Goal: Task Accomplishment & Management: Use online tool/utility

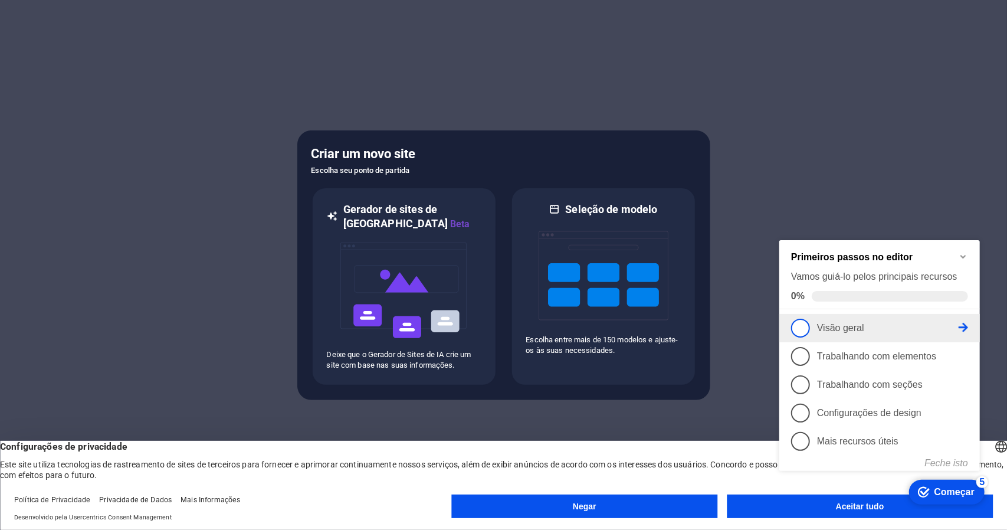
click at [799, 329] on span "1" at bounding box center [800, 327] width 19 height 19
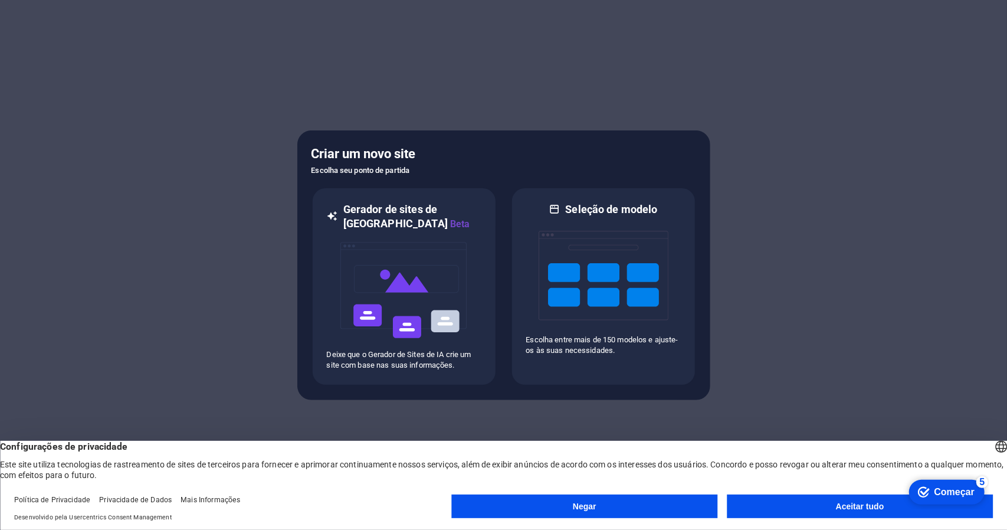
click at [854, 511] on button "Aceitar tudo" at bounding box center [860, 506] width 266 height 24
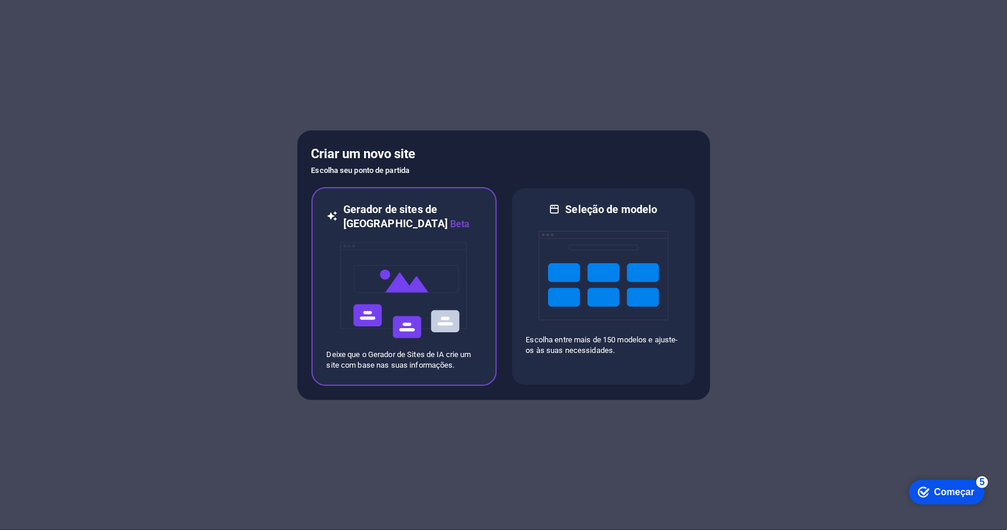
click at [380, 291] on img at bounding box center [404, 290] width 130 height 118
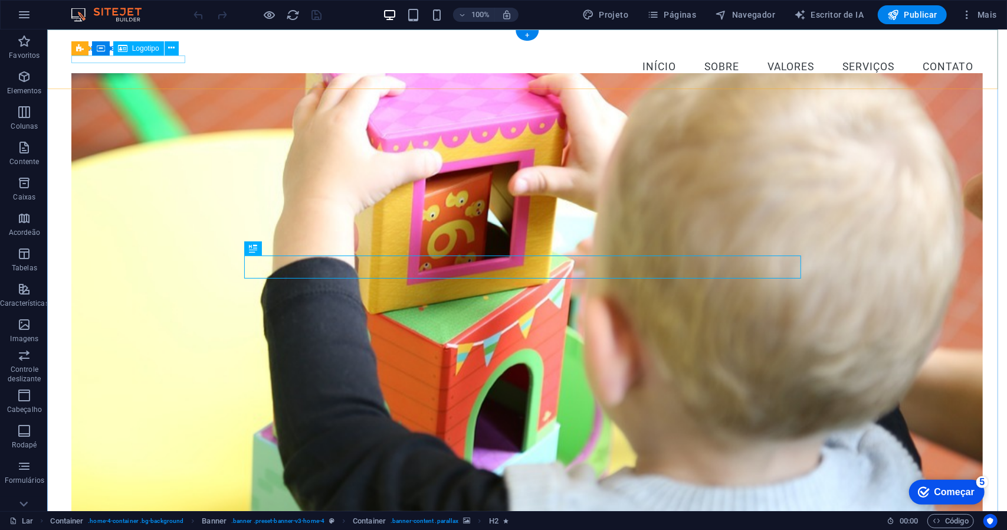
click at [124, 53] on div "[GEOGRAPHIC_DATA] 38" at bounding box center [527, 48] width 912 height 8
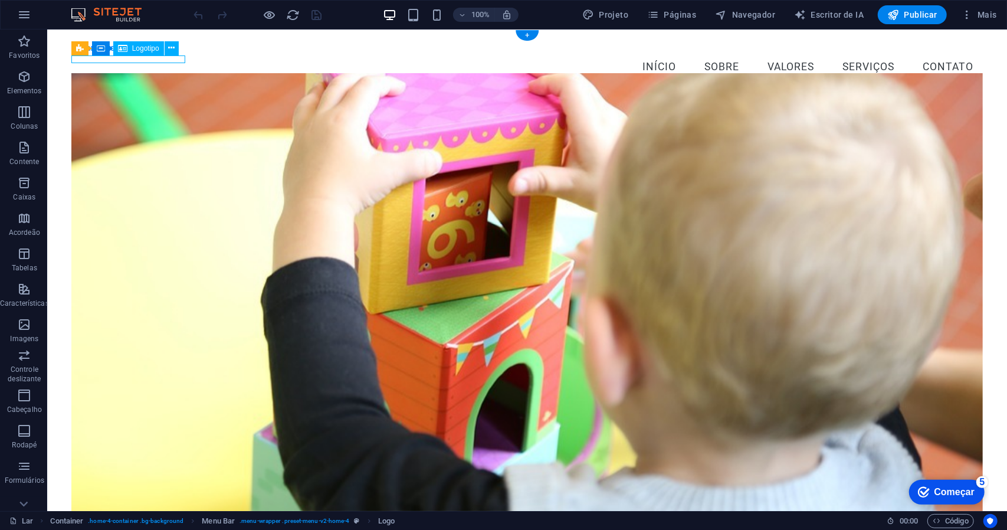
click at [124, 53] on div "[GEOGRAPHIC_DATA] 38" at bounding box center [527, 48] width 912 height 8
click at [142, 49] on font "Logotipo" at bounding box center [145, 48] width 27 height 8
click at [139, 49] on font "Logotipo" at bounding box center [145, 48] width 27 height 8
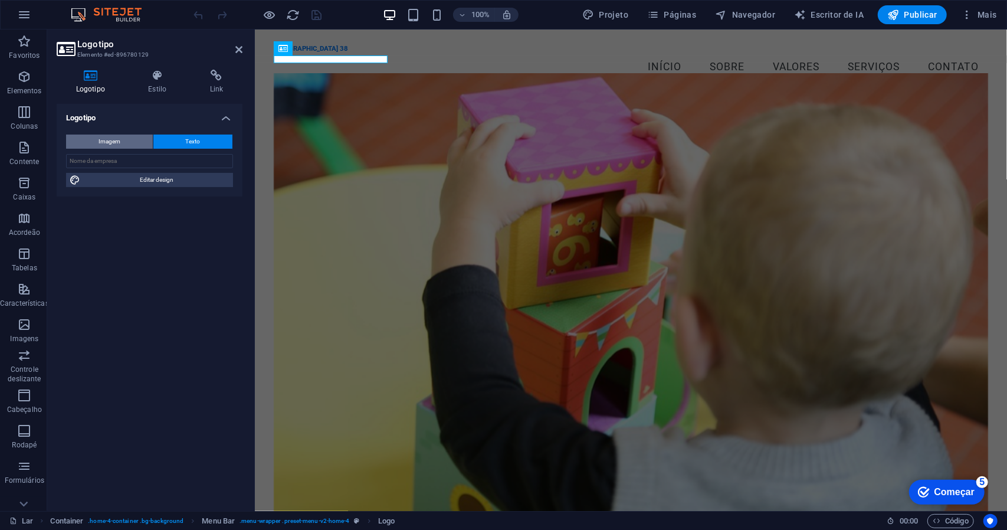
click at [119, 140] on font "Imagem" at bounding box center [110, 141] width 22 height 6
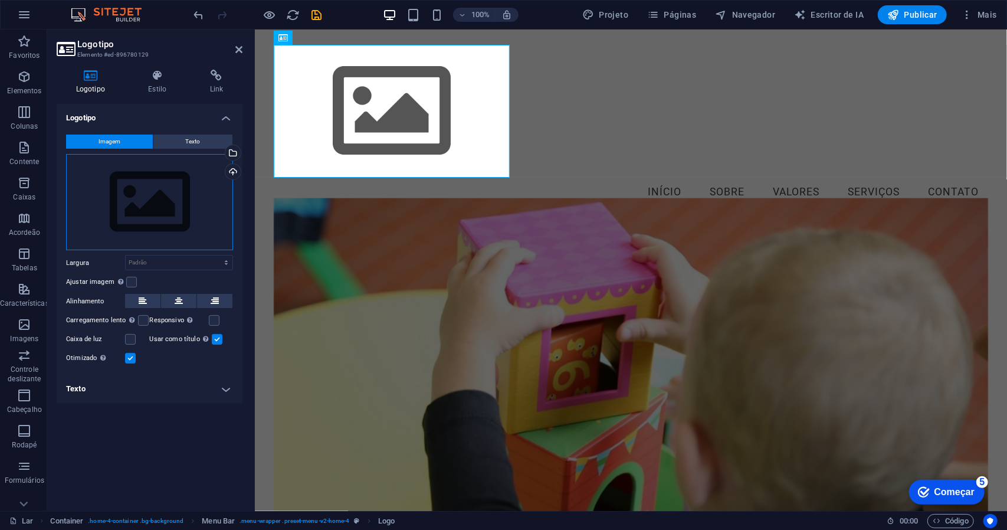
click at [157, 205] on div "Arraste os arquivos aqui, clique para escolher os arquivos ou selecione-os em […" at bounding box center [149, 202] width 167 height 97
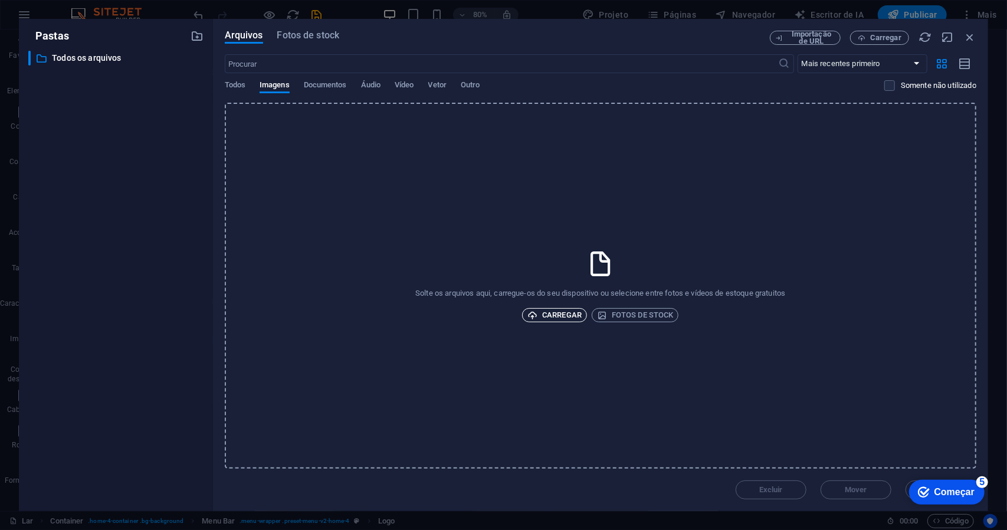
click at [560, 318] on font "Carregar" at bounding box center [562, 314] width 40 height 9
click at [557, 313] on font "Carregar" at bounding box center [562, 314] width 40 height 9
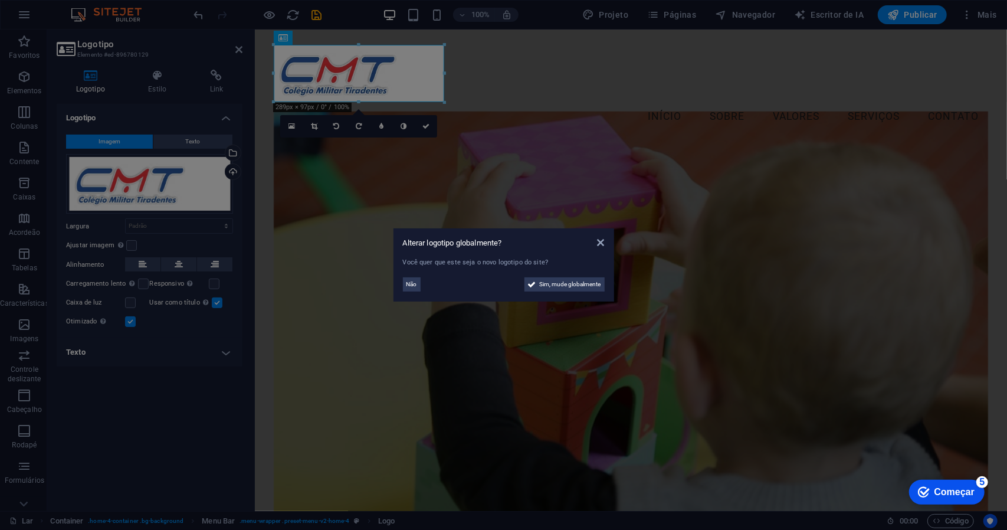
click at [224, 228] on aside "Alterar logotipo globalmente? Você quer que este seja o novo logotipo do site? …" at bounding box center [503, 265] width 1007 height 530
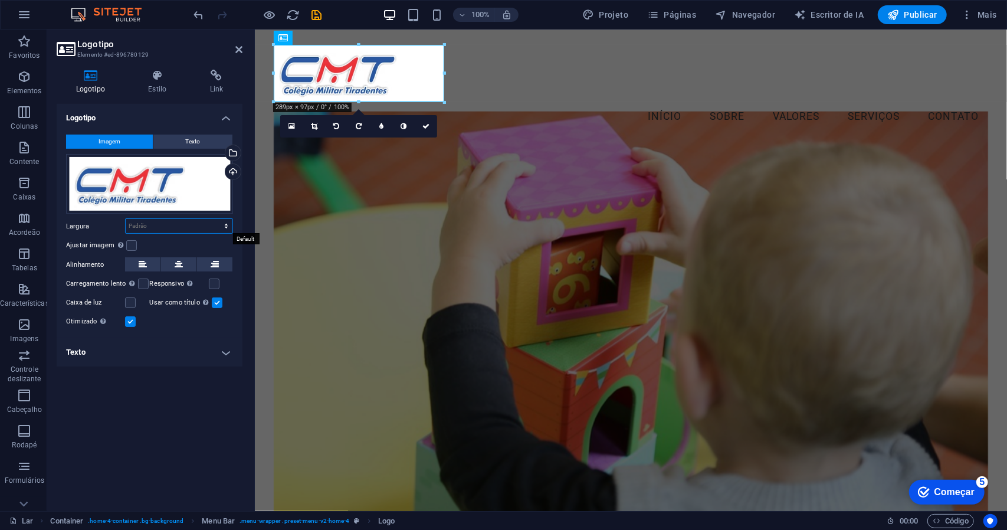
click at [224, 228] on select "Padrão auto px resto % em vh vw" at bounding box center [179, 226] width 107 height 14
click at [126, 219] on select "Padrão auto px resto % em vh vw" at bounding box center [179, 226] width 107 height 14
select select "DISABLED_OPTION_VALUE"
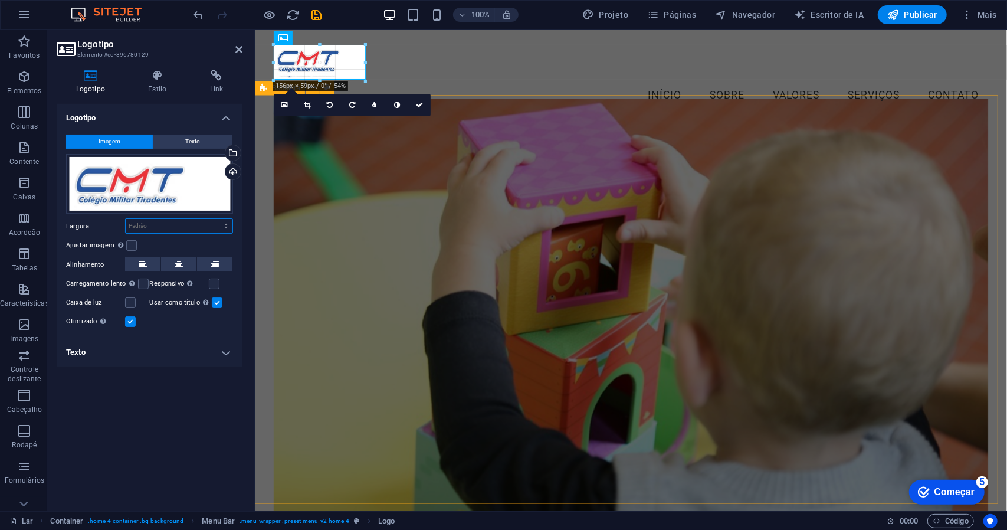
drag, startPoint x: 445, startPoint y: 101, endPoint x: 368, endPoint y: 65, distance: 85.0
type input "159"
select select "px"
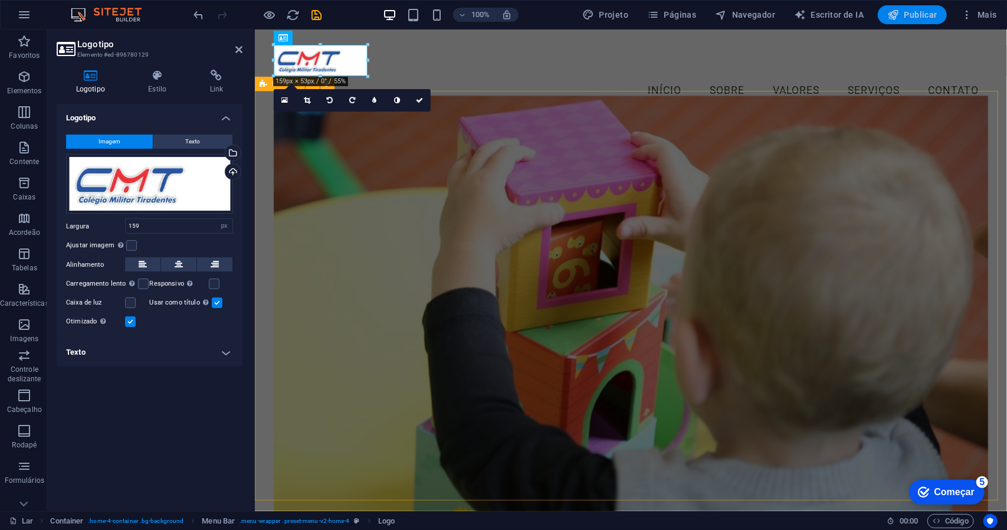
click at [914, 12] on font "Publicar" at bounding box center [920, 14] width 33 height 9
